Goal: Navigation & Orientation: Find specific page/section

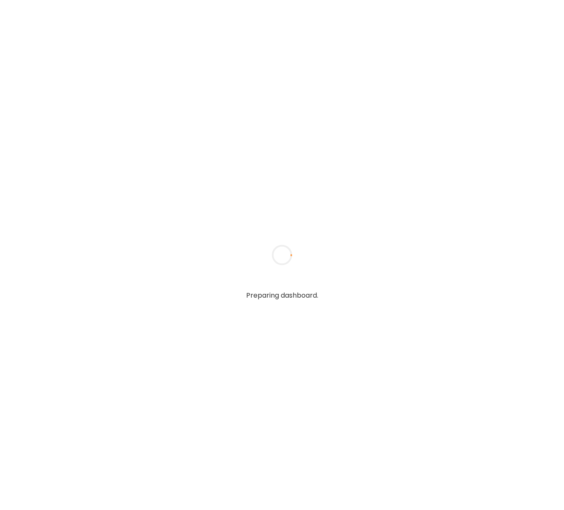
type input "**********"
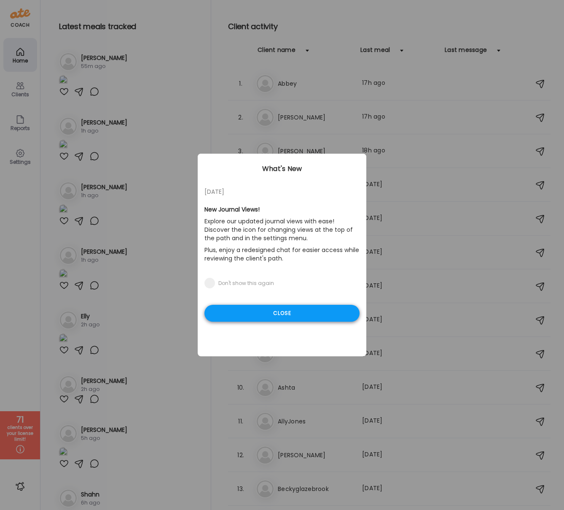
type input "**********"
click at [293, 311] on div "Close" at bounding box center [282, 313] width 155 height 17
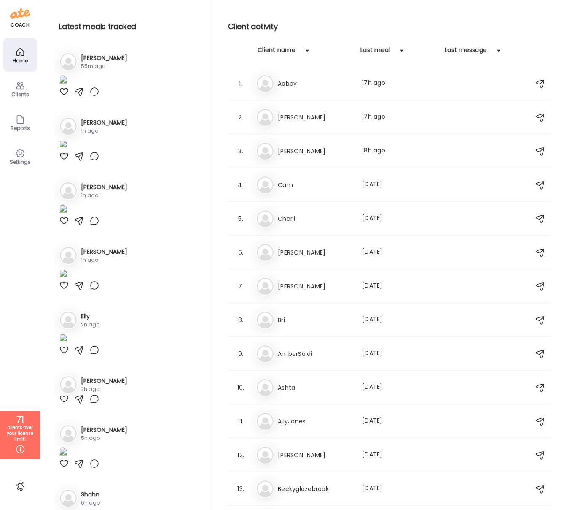
click at [27, 92] on div "Clients" at bounding box center [20, 94] width 30 height 5
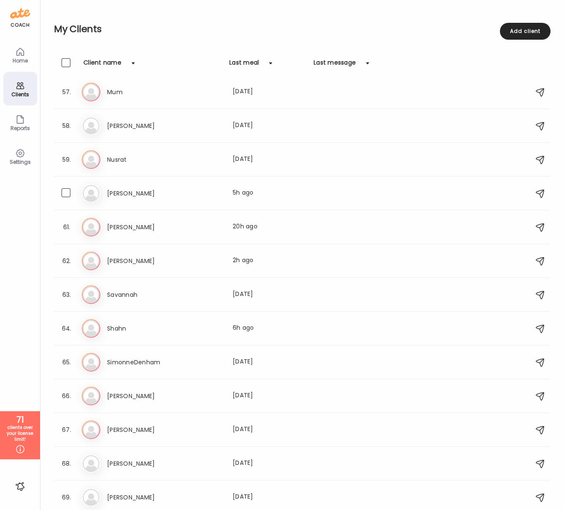
scroll to position [1895, 0]
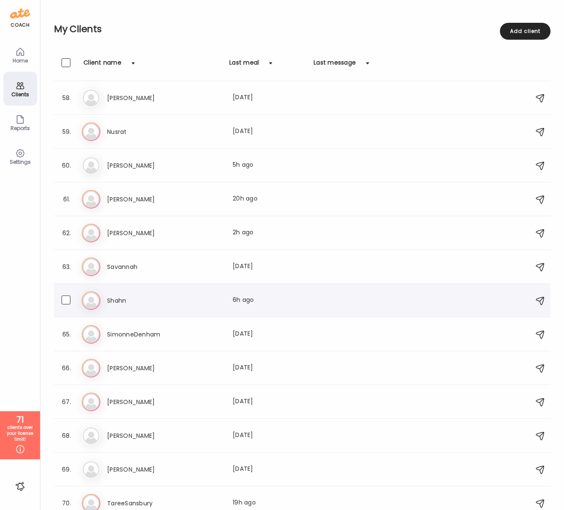
click at [119, 297] on h3 "Shahn" at bounding box center [144, 300] width 74 height 10
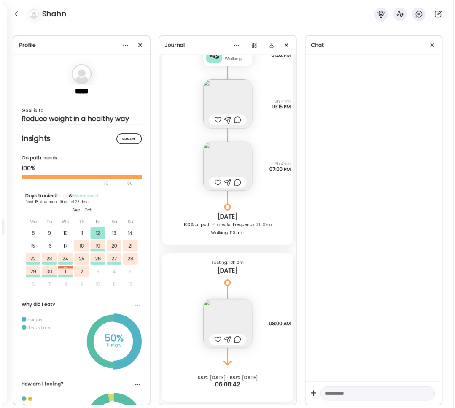
scroll to position [6578, 0]
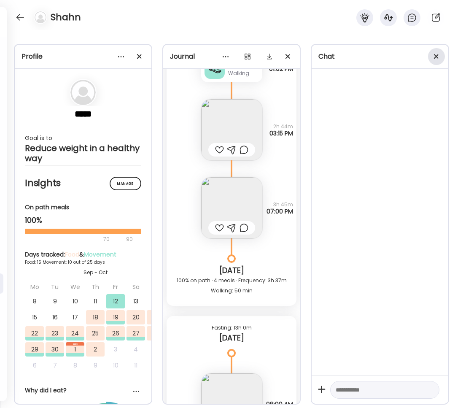
click at [436, 58] on div at bounding box center [436, 56] width 17 height 17
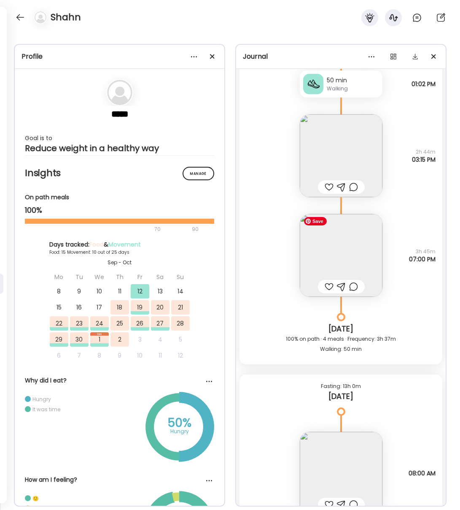
scroll to position [7773, 0]
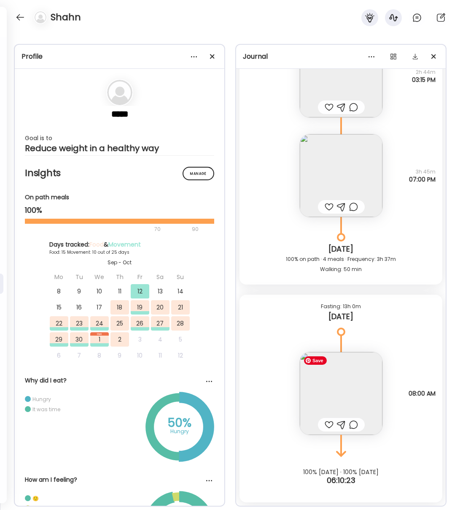
click at [362, 390] on img at bounding box center [341, 393] width 83 height 83
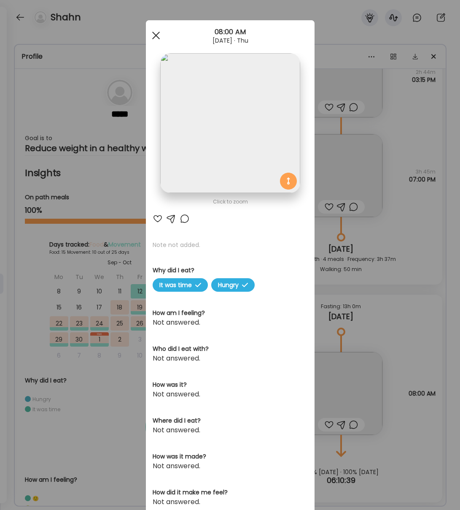
click at [156, 34] on div at bounding box center [156, 35] width 17 height 17
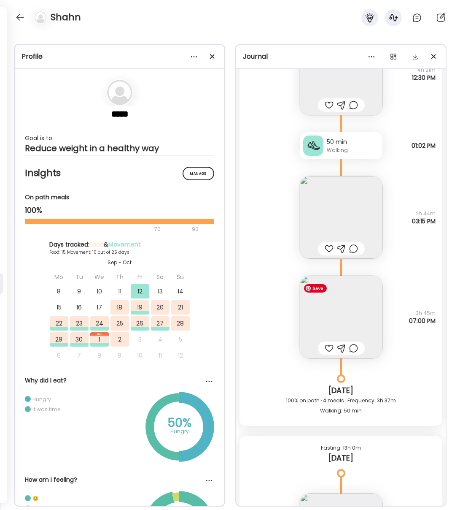
scroll to position [7628, 0]
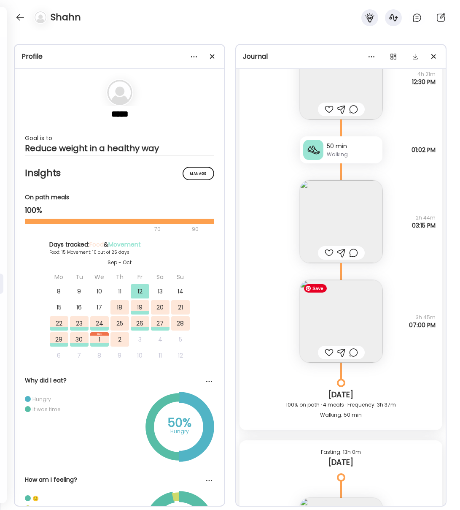
click at [338, 318] on img at bounding box center [341, 321] width 83 height 83
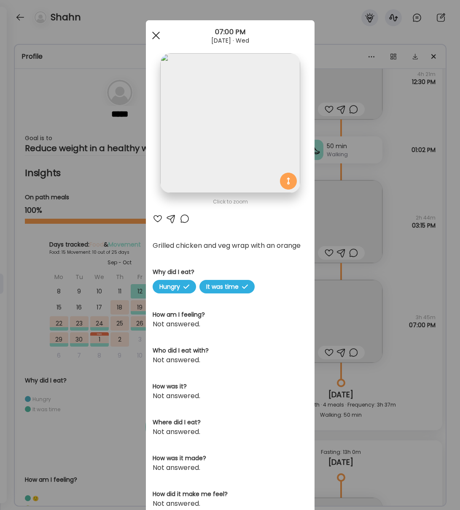
click at [155, 38] on div at bounding box center [156, 35] width 17 height 17
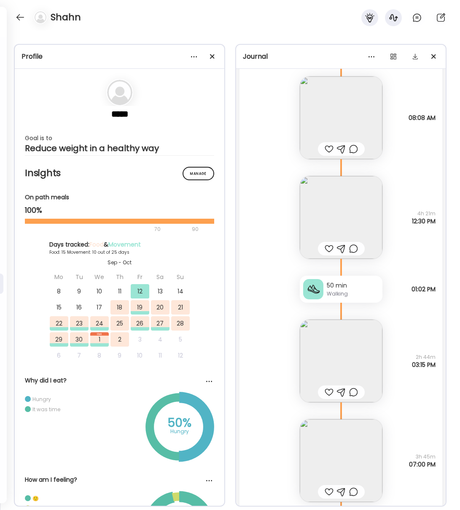
scroll to position [7474, 0]
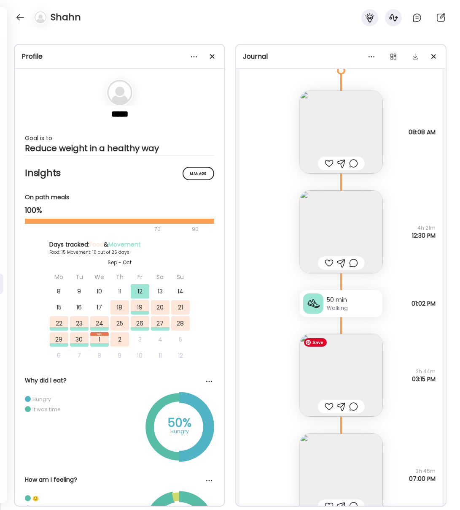
click at [343, 369] on img at bounding box center [341, 375] width 83 height 83
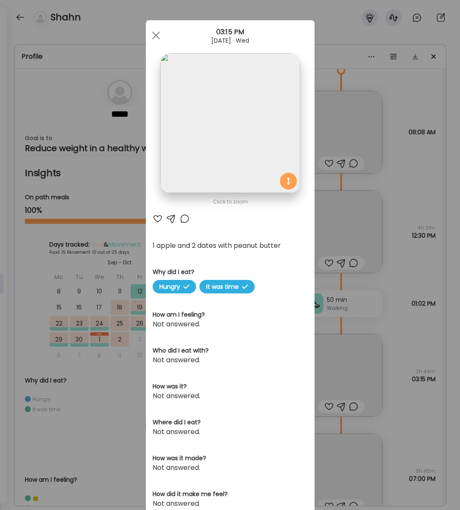
click at [154, 32] on div at bounding box center [156, 35] width 17 height 17
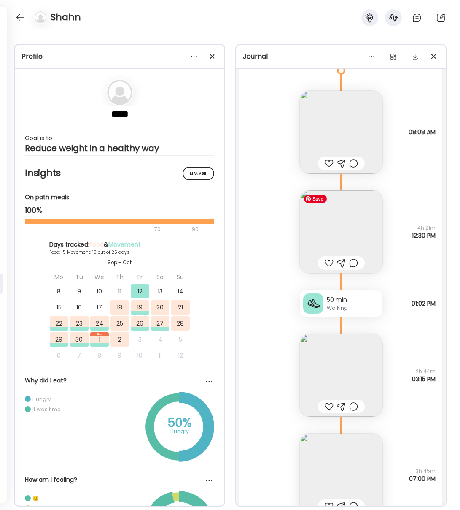
click at [348, 244] on img at bounding box center [341, 231] width 83 height 83
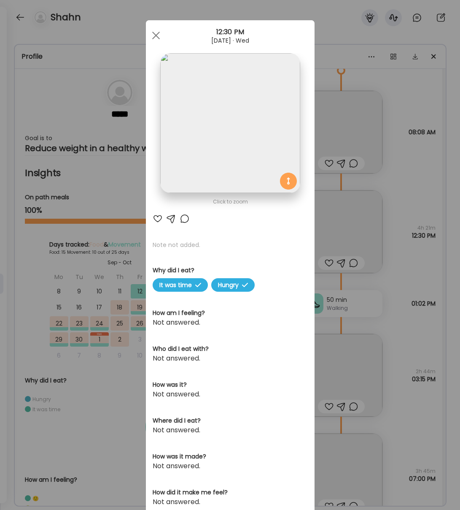
click at [190, 155] on img at bounding box center [230, 123] width 140 height 140
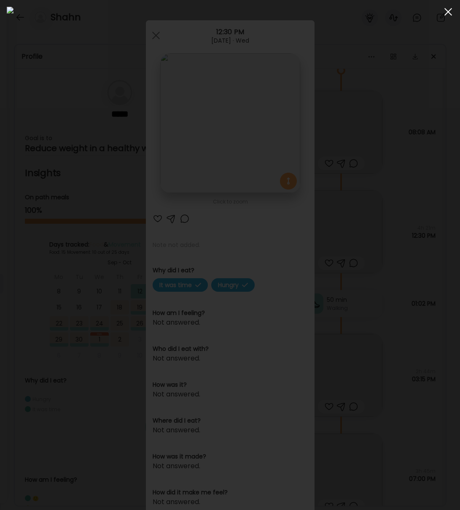
click at [447, 14] on div at bounding box center [448, 11] width 17 height 17
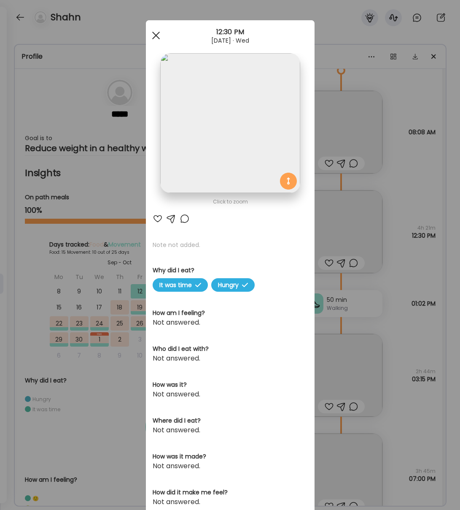
click at [153, 36] on div at bounding box center [156, 35] width 17 height 17
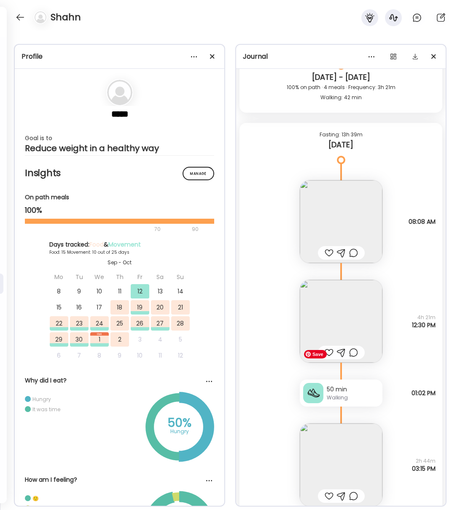
scroll to position [7383, 0]
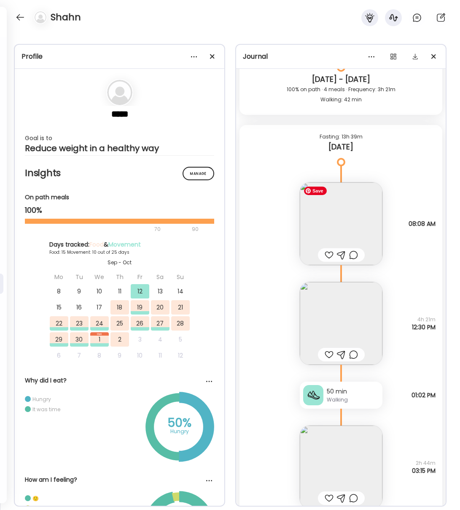
click at [331, 227] on img at bounding box center [341, 223] width 83 height 83
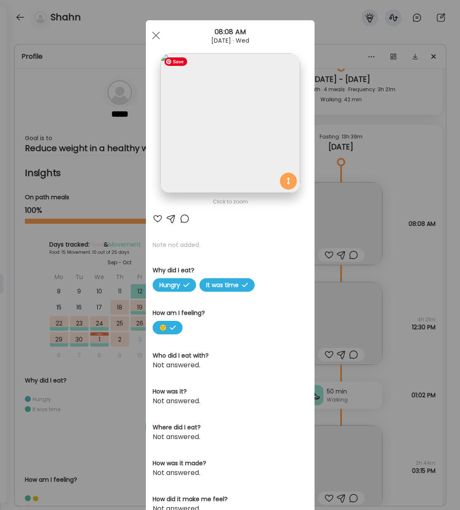
click at [244, 151] on img at bounding box center [230, 123] width 140 height 140
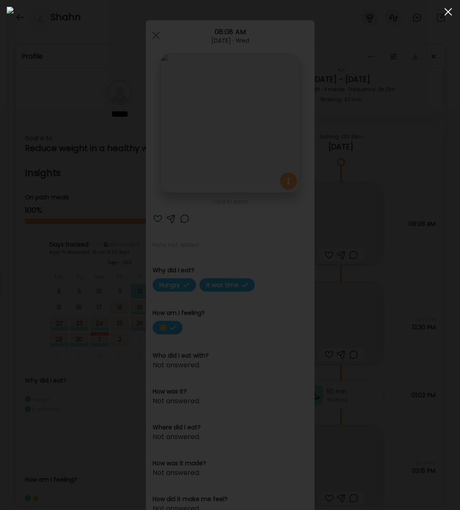
click at [446, 11] on div at bounding box center [448, 11] width 17 height 17
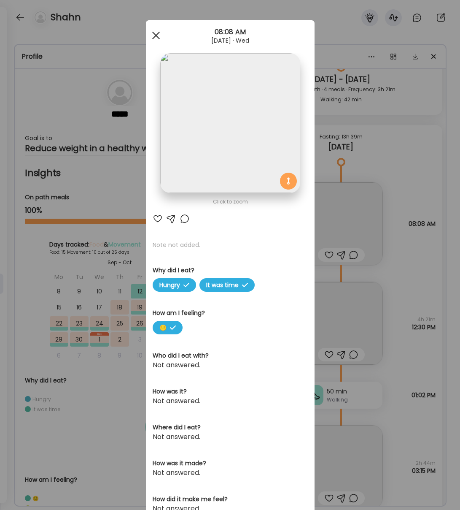
click at [154, 32] on div at bounding box center [156, 35] width 17 height 17
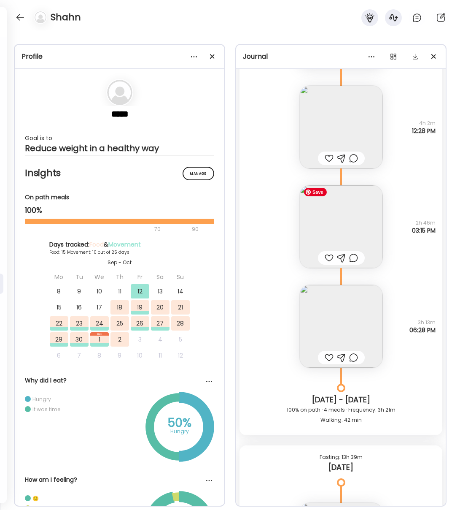
scroll to position [7051, 0]
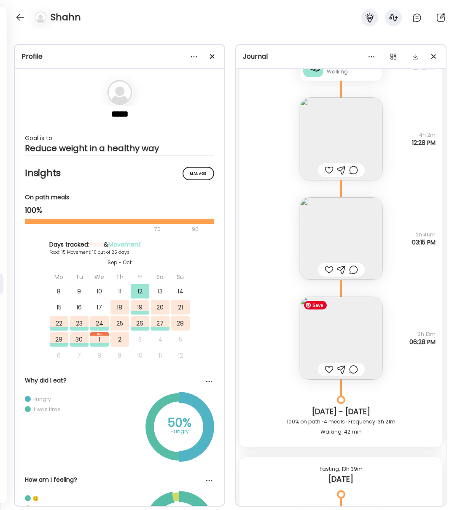
click at [335, 342] on img at bounding box center [341, 338] width 83 height 83
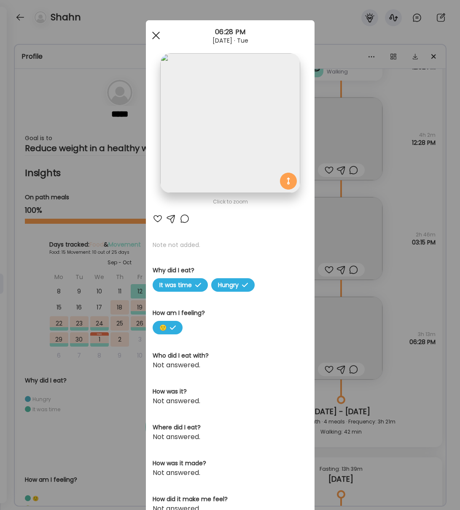
click at [158, 35] on div at bounding box center [156, 35] width 17 height 17
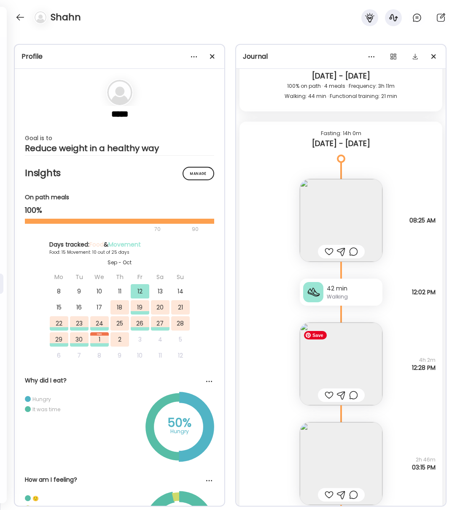
scroll to position [6823, 0]
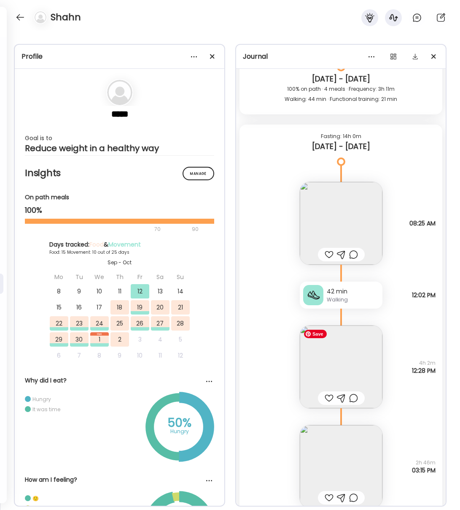
click at [345, 360] on img at bounding box center [341, 366] width 83 height 83
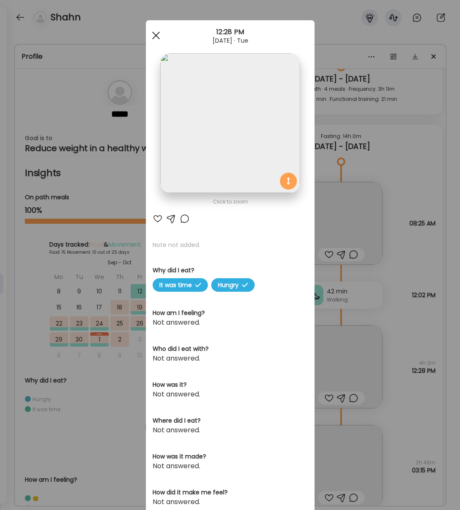
click at [154, 33] on span at bounding box center [156, 36] width 8 height 8
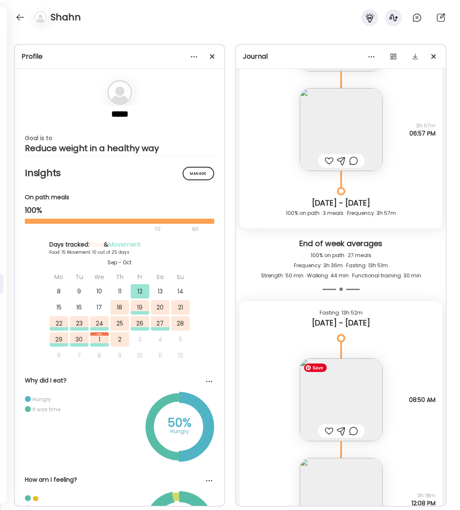
scroll to position [6041, 0]
click at [333, 379] on img at bounding box center [341, 400] width 83 height 83
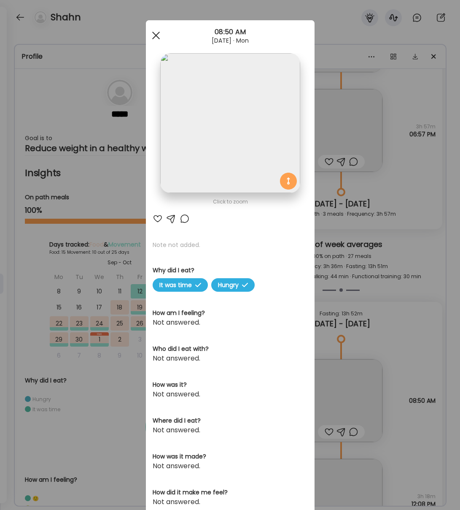
click at [159, 40] on div at bounding box center [156, 35] width 17 height 17
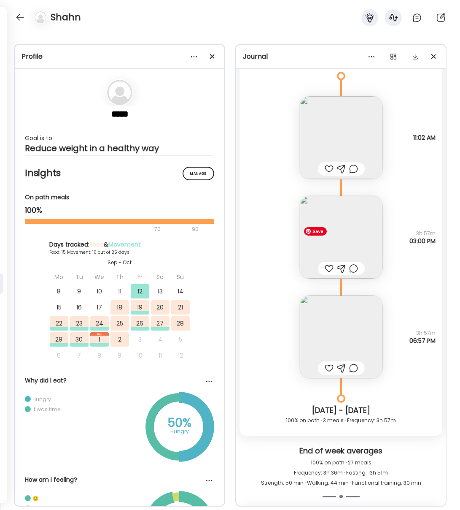
scroll to position [5818, 0]
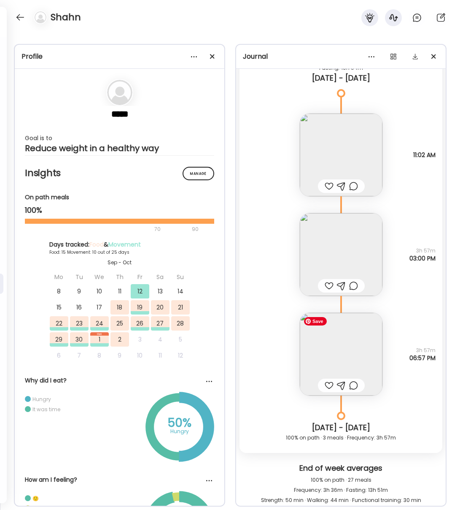
click at [356, 363] on img at bounding box center [341, 354] width 83 height 83
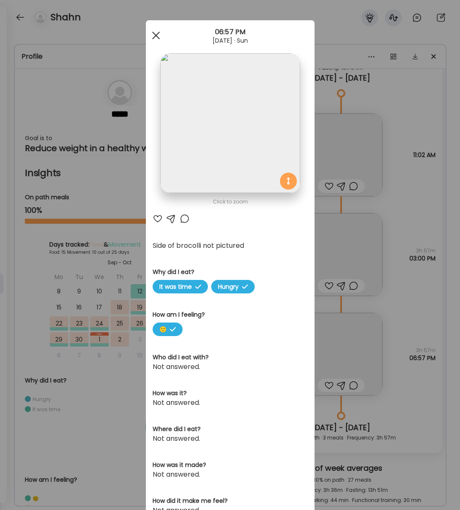
click at [157, 33] on div at bounding box center [156, 35] width 17 height 17
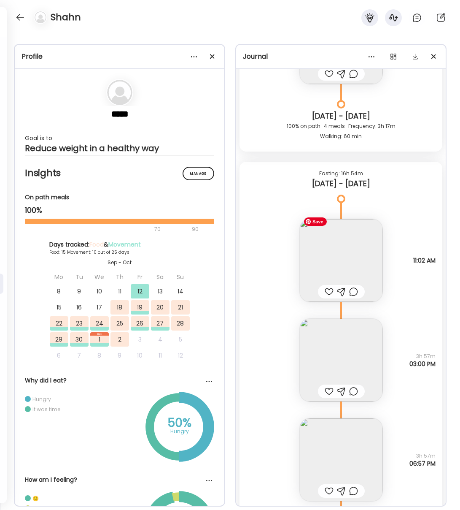
scroll to position [5712, 0]
click at [346, 356] on img at bounding box center [341, 360] width 83 height 83
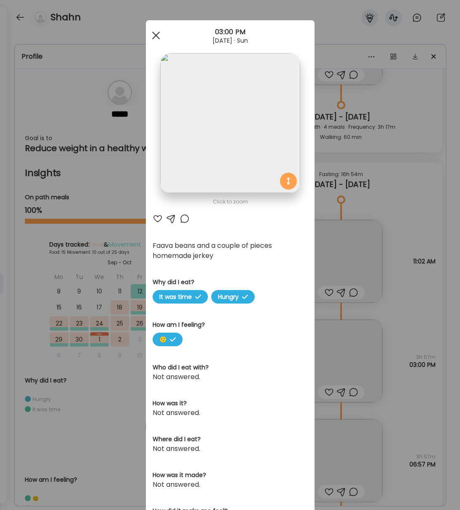
click at [153, 34] on div at bounding box center [156, 35] width 17 height 17
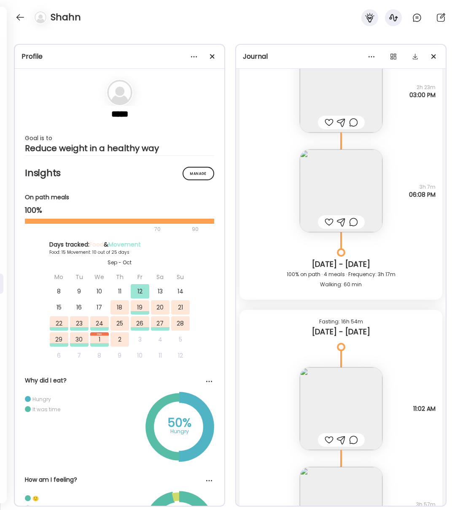
scroll to position [5562, 0]
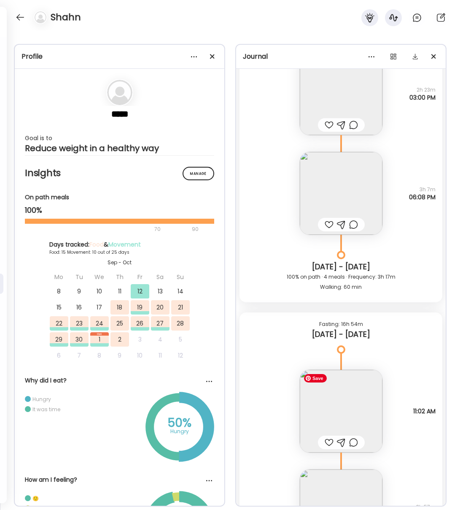
click at [360, 414] on img at bounding box center [341, 411] width 83 height 83
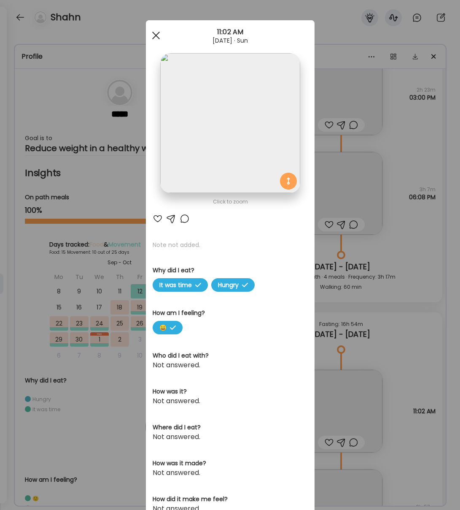
click at [158, 39] on div at bounding box center [156, 35] width 17 height 17
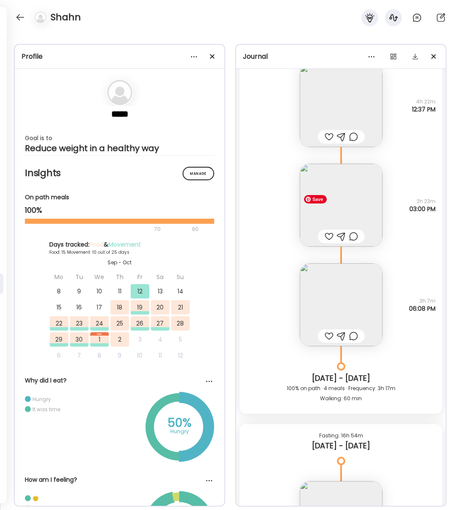
scroll to position [5452, 0]
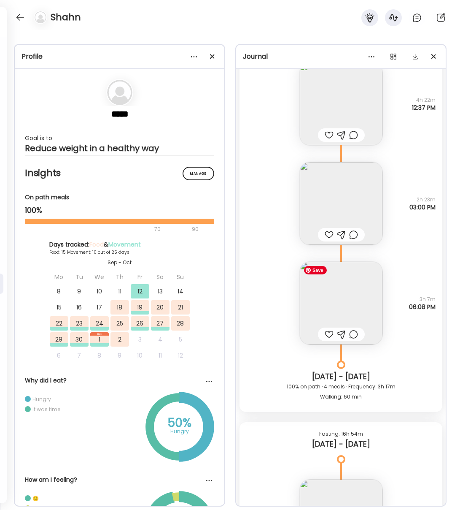
click at [342, 313] on img at bounding box center [341, 303] width 83 height 83
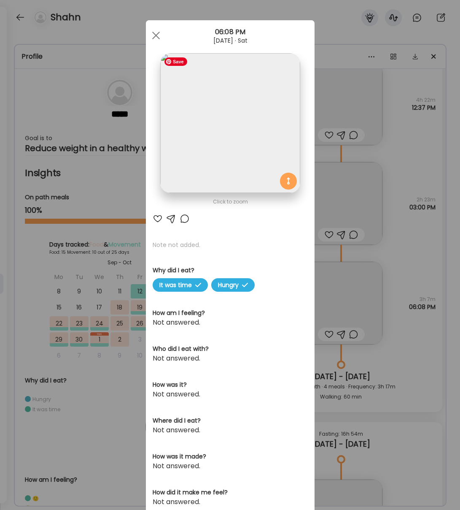
click at [256, 143] on img at bounding box center [230, 123] width 140 height 140
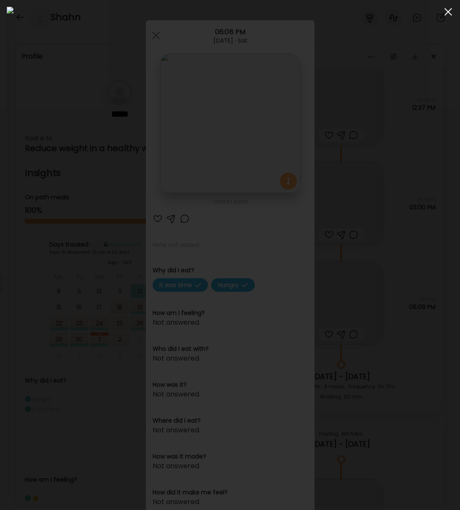
click at [446, 13] on span at bounding box center [449, 12] width 8 height 8
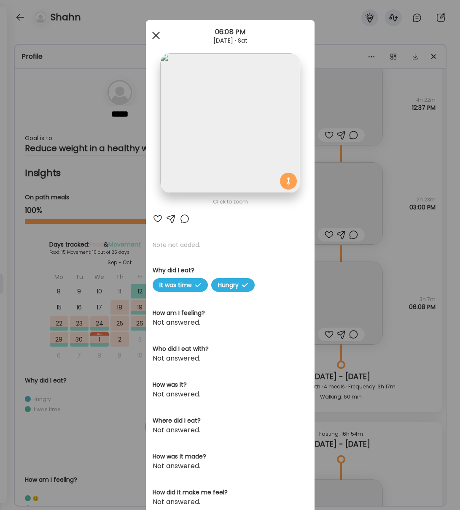
click at [157, 38] on div at bounding box center [156, 35] width 17 height 17
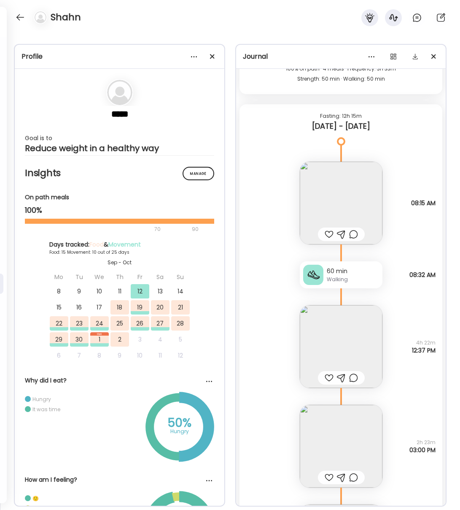
scroll to position [5209, 0]
click at [344, 346] on img at bounding box center [341, 346] width 83 height 83
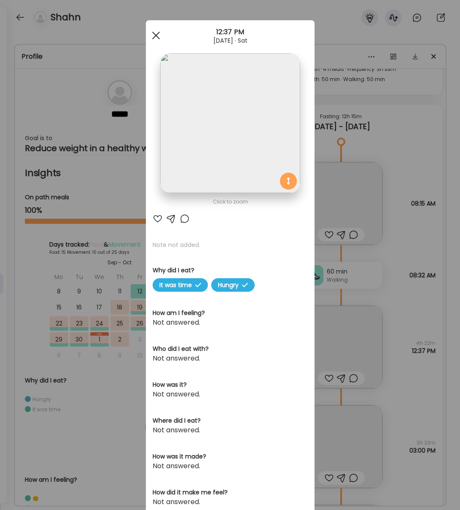
click at [154, 34] on span at bounding box center [156, 36] width 8 height 8
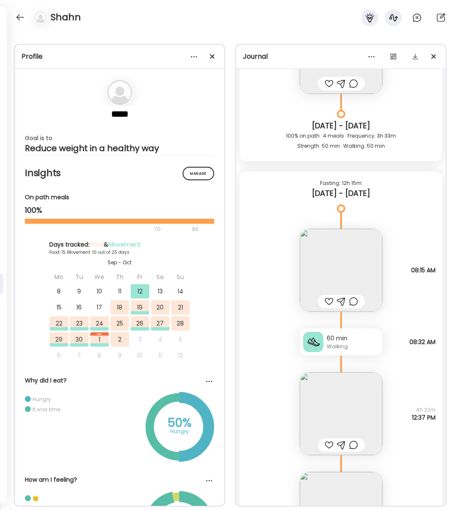
scroll to position [5139, 0]
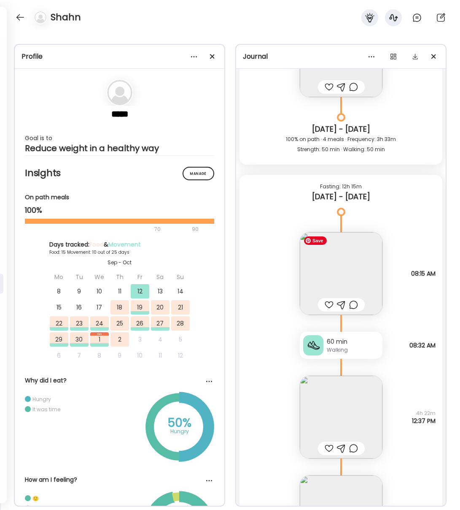
click at [340, 274] on img at bounding box center [341, 273] width 83 height 83
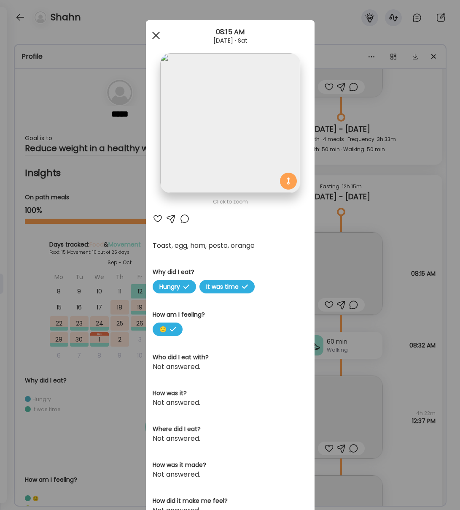
click at [155, 35] on span at bounding box center [156, 36] width 8 height 8
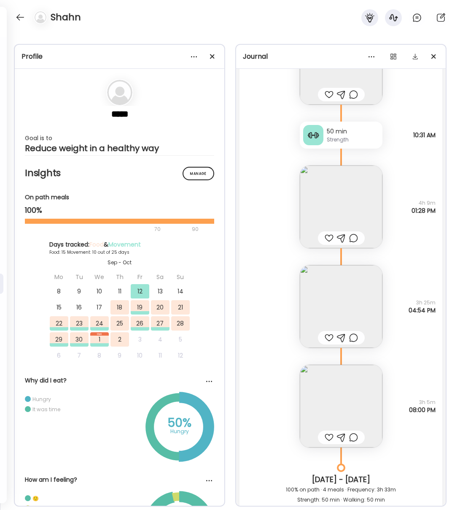
scroll to position [4780, 0]
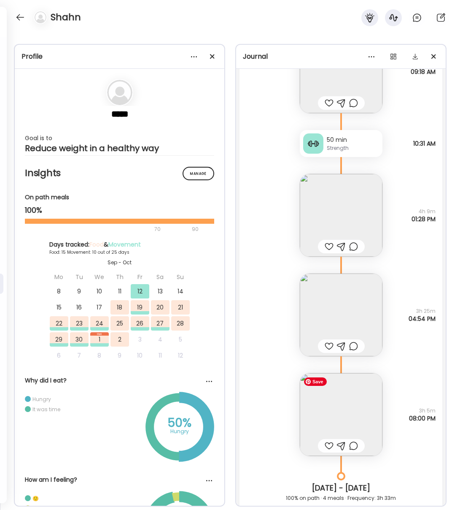
click at [351, 399] on img at bounding box center [341, 414] width 83 height 83
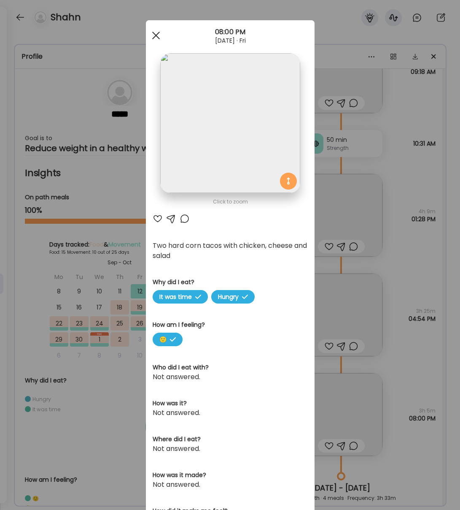
click at [155, 34] on span at bounding box center [156, 36] width 8 height 8
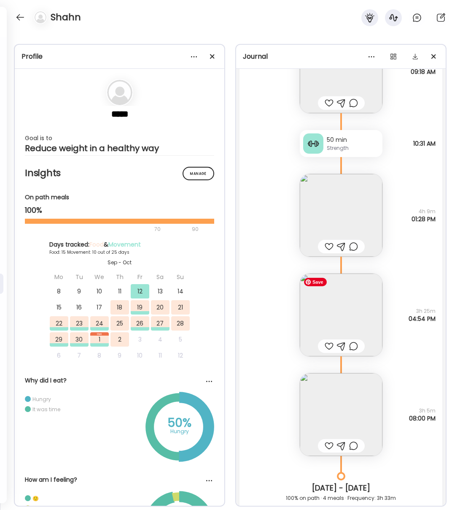
click at [355, 304] on img at bounding box center [341, 314] width 83 height 83
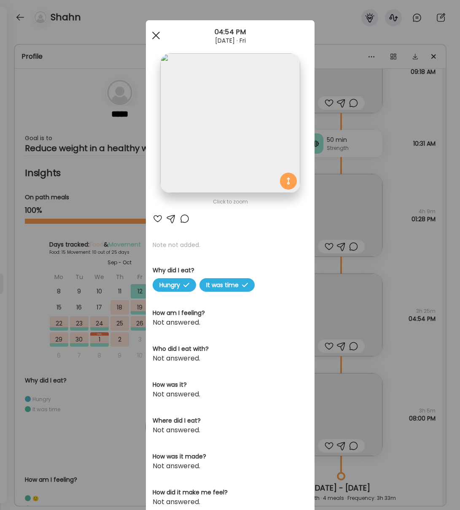
click at [159, 35] on div at bounding box center [156, 35] width 17 height 17
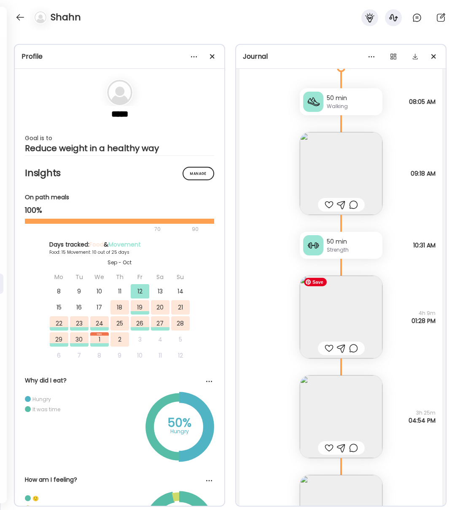
scroll to position [4677, 0]
click at [352, 317] on img at bounding box center [341, 318] width 83 height 83
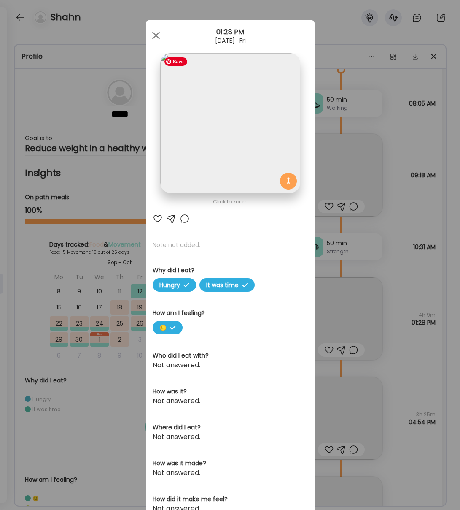
click at [254, 157] on img at bounding box center [230, 123] width 140 height 140
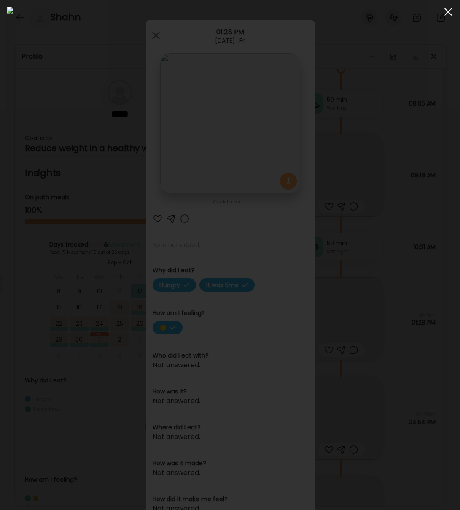
click at [445, 16] on div at bounding box center [448, 11] width 17 height 17
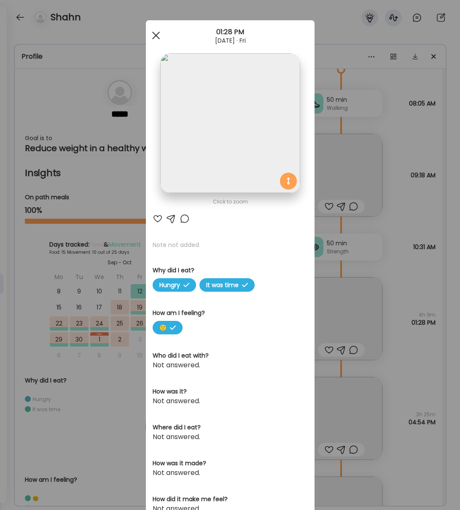
click at [150, 38] on div at bounding box center [156, 35] width 17 height 17
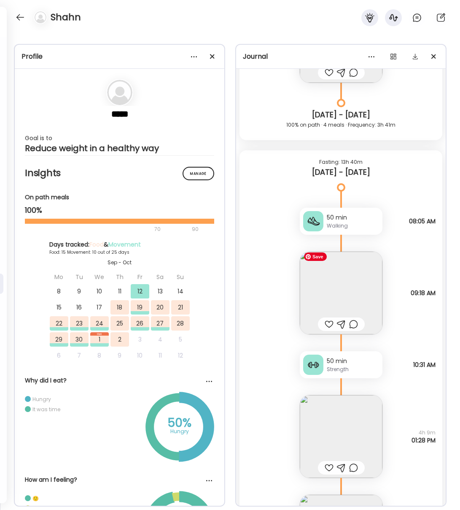
scroll to position [4558, 0]
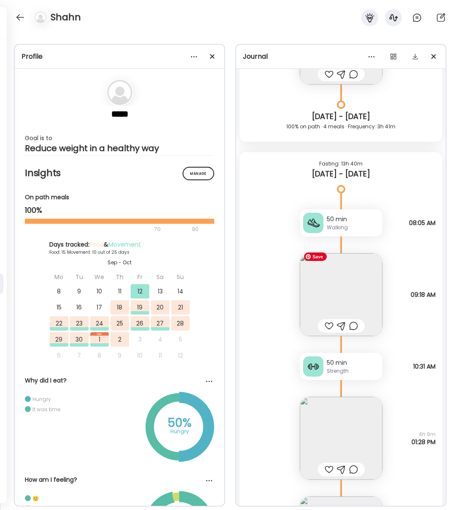
click at [363, 293] on img at bounding box center [341, 294] width 83 height 83
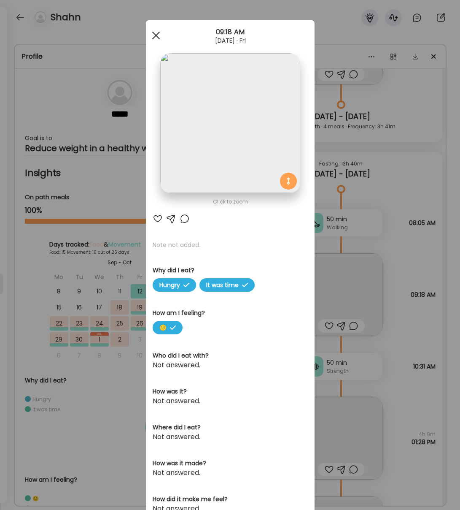
click at [156, 31] on div at bounding box center [156, 35] width 17 height 17
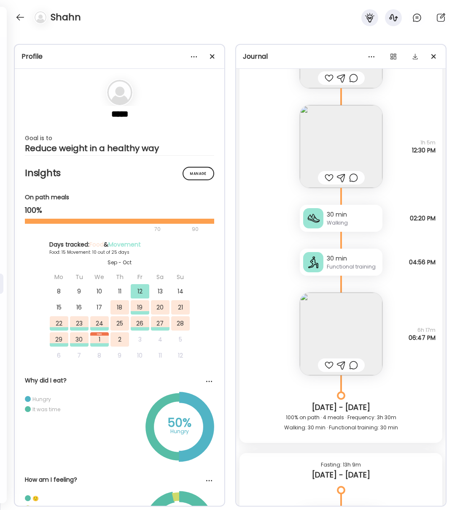
scroll to position [3185, 0]
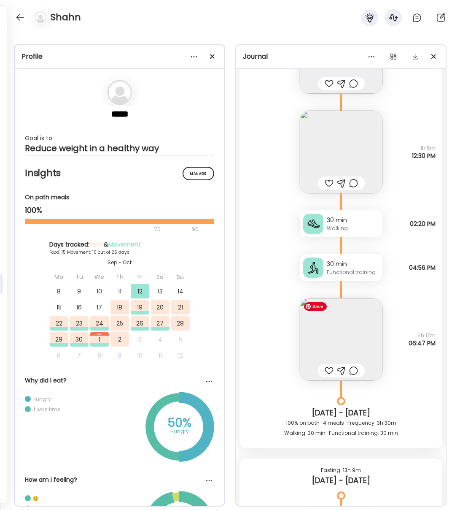
click at [342, 324] on img at bounding box center [341, 339] width 83 height 83
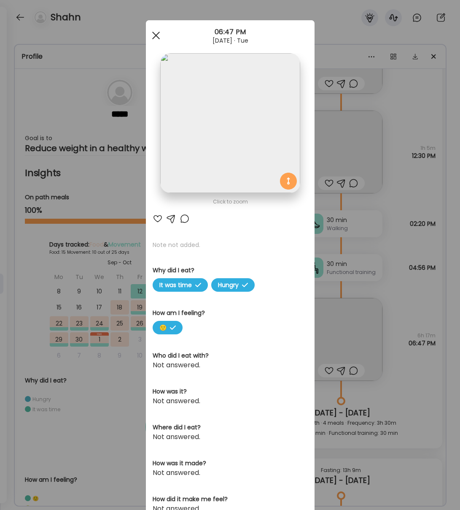
click at [151, 32] on div at bounding box center [156, 35] width 17 height 17
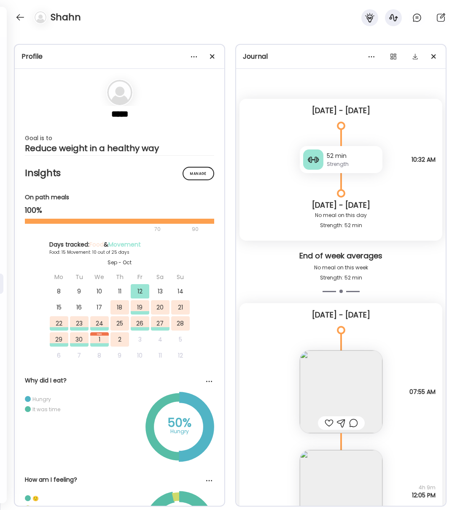
scroll to position [3, 0]
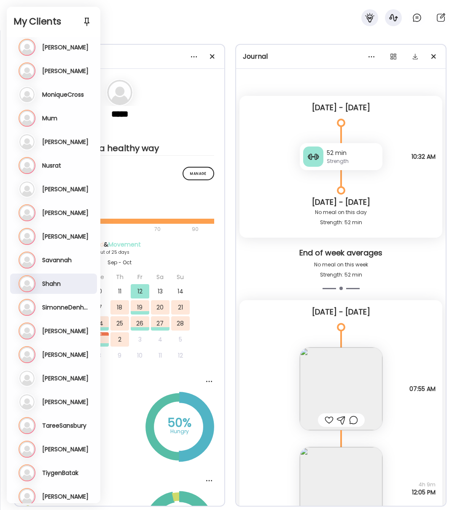
click at [56, 170] on div "Nu Nusrat Last meal: [DATE]" at bounding box center [55, 165] width 72 height 17
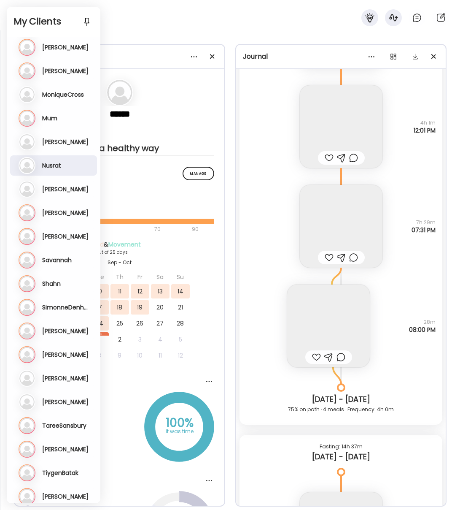
scroll to position [8038, 0]
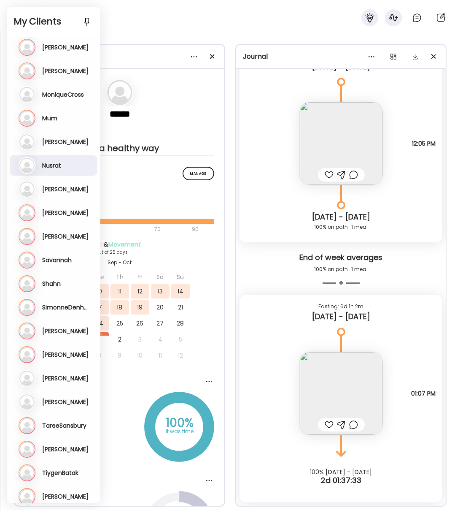
click at [56, 167] on h3 "Nusrat" at bounding box center [51, 166] width 19 height 8
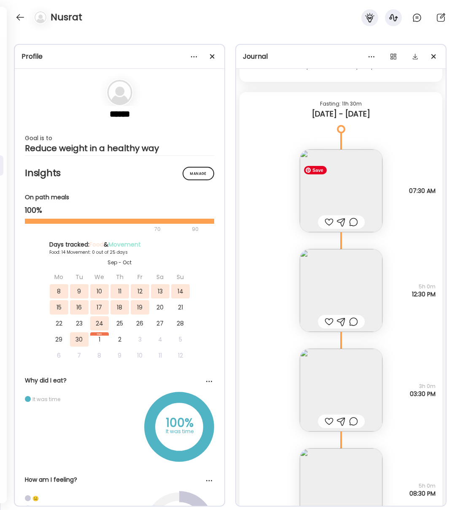
scroll to position [7025, 0]
